Goal: Find specific page/section: Find specific page/section

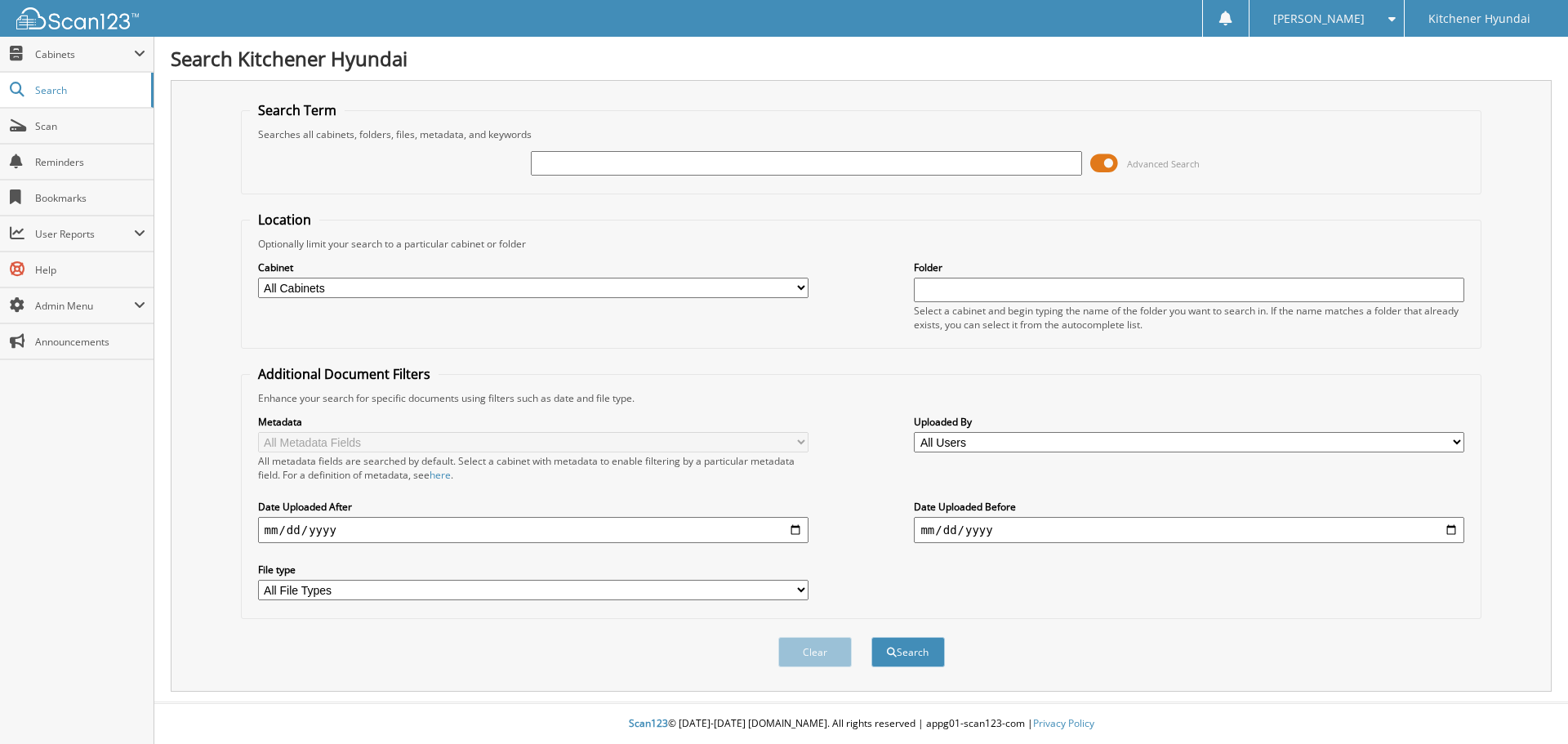
click at [753, 156] on input "text" at bounding box center [805, 163] width 550 height 25
type input "OP4906"
click at [872, 637] on button "Search" at bounding box center [909, 651] width 74 height 30
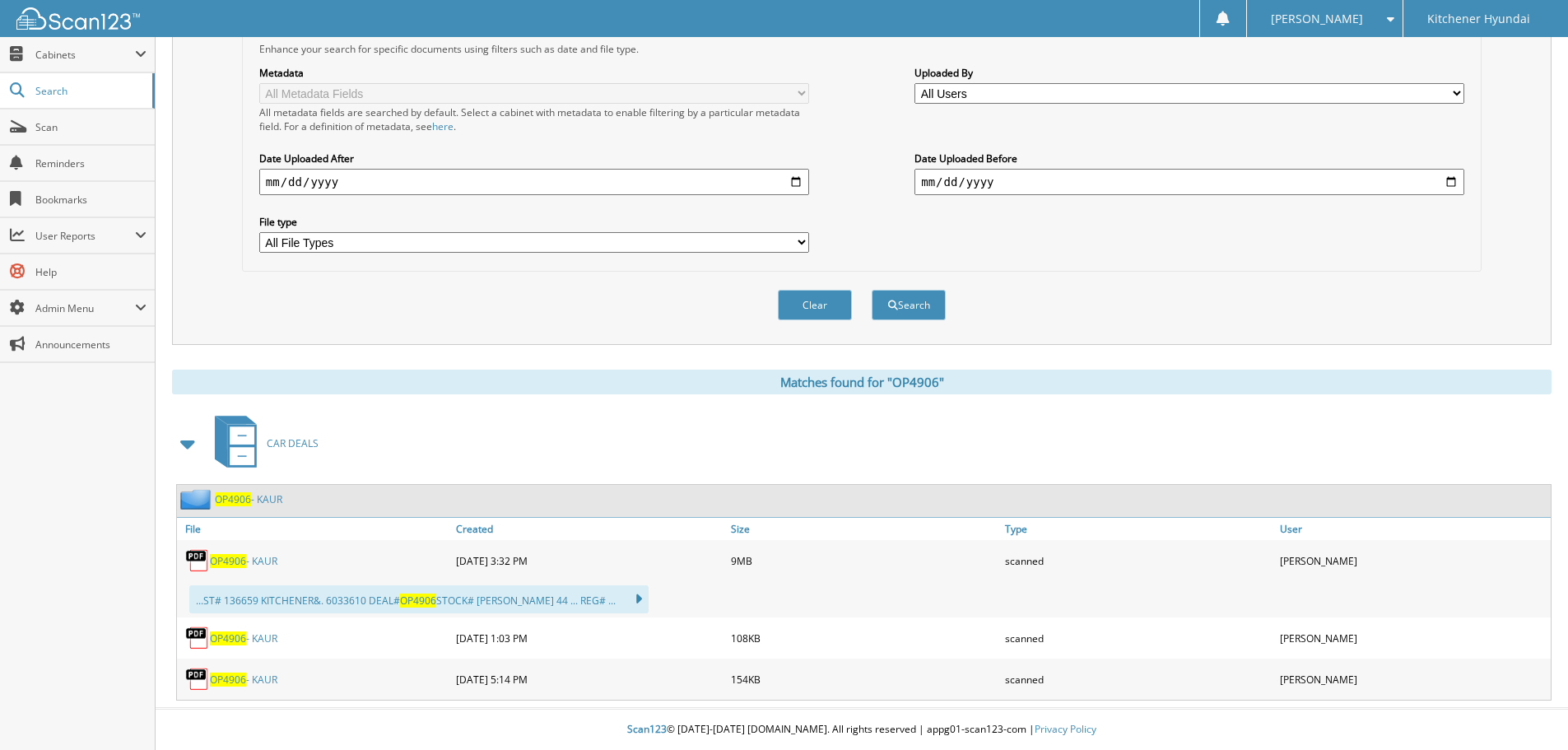
click at [253, 561] on link "OP4906 - KAUR" at bounding box center [244, 561] width 67 height 14
click at [232, 562] on span "OP4906" at bounding box center [228, 561] width 36 height 14
click at [73, 56] on span "Cabinets" at bounding box center [85, 54] width 100 height 14
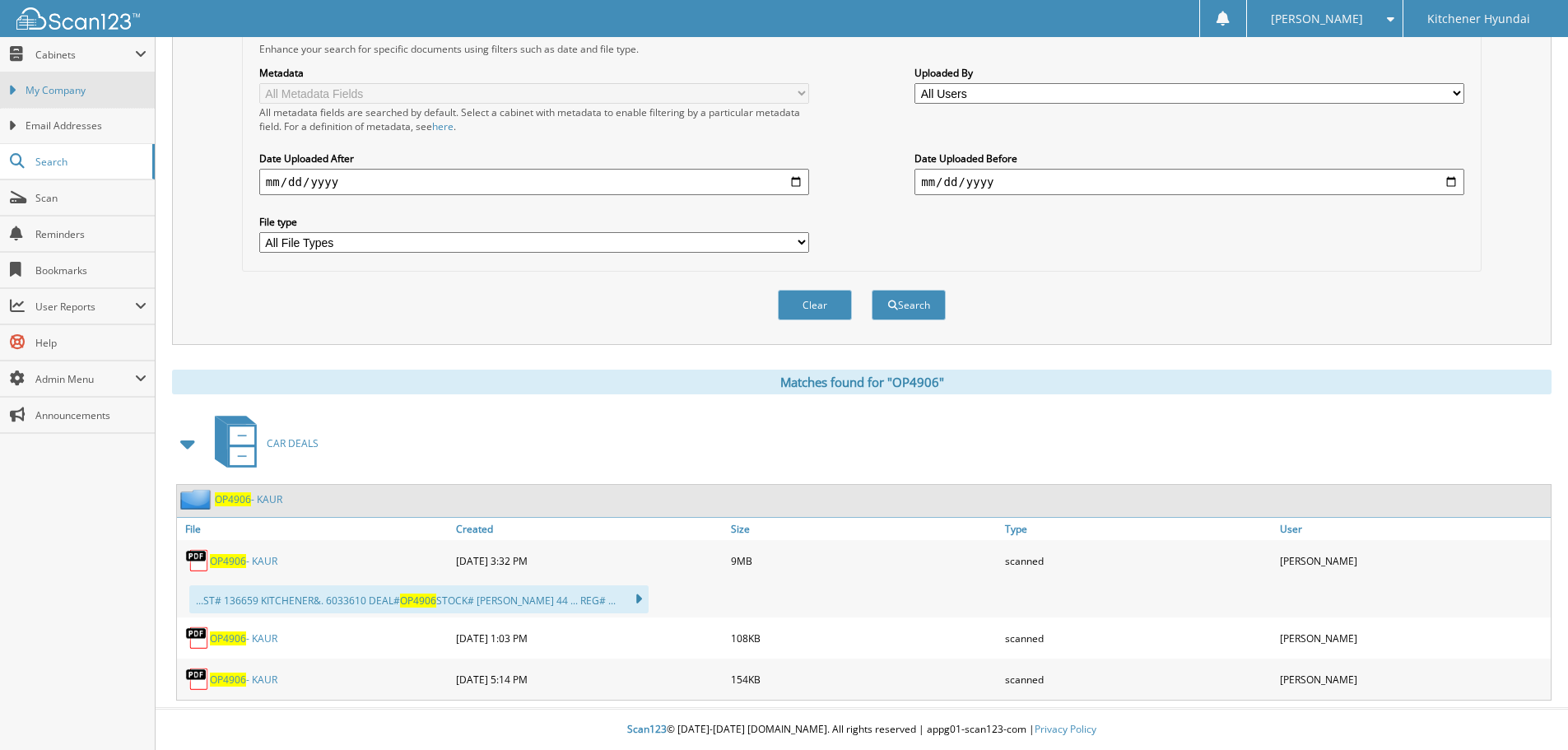
click at [69, 90] on span "My Company" at bounding box center [86, 90] width 121 height 15
